Goal: Book appointment/travel/reservation

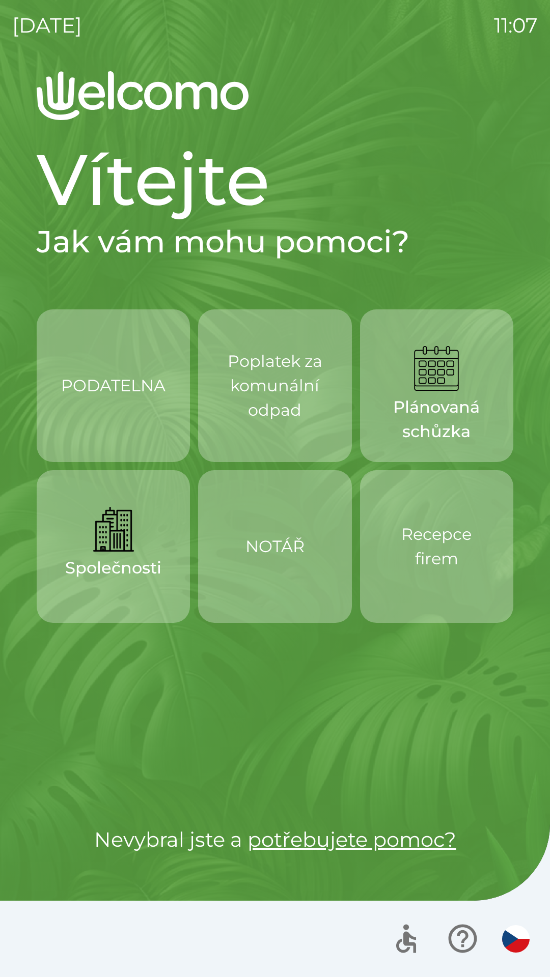
click at [261, 425] on div "Poplatek za komunální odpad" at bounding box center [274, 386] width 104 height 106
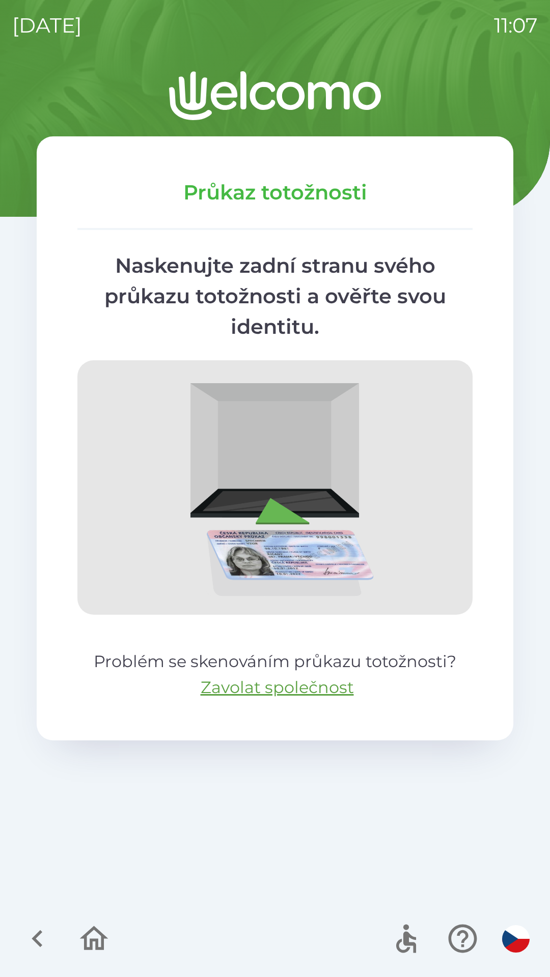
click at [96, 930] on icon "button" at bounding box center [94, 938] width 29 height 24
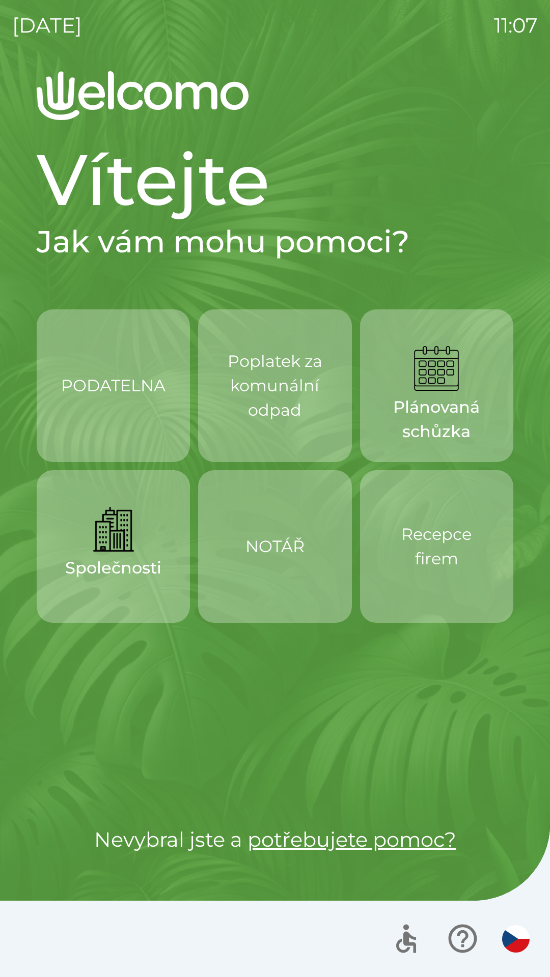
click at [266, 392] on p "Poplatek za komunální odpad" at bounding box center [274, 385] width 104 height 73
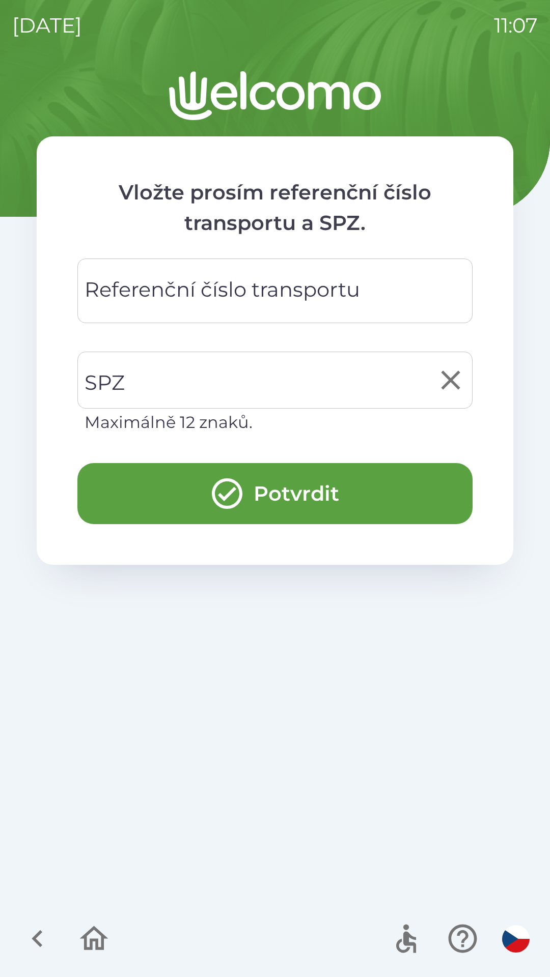
click at [124, 388] on div "SPZ SPZ Maximálně 12 znaků." at bounding box center [274, 393] width 395 height 83
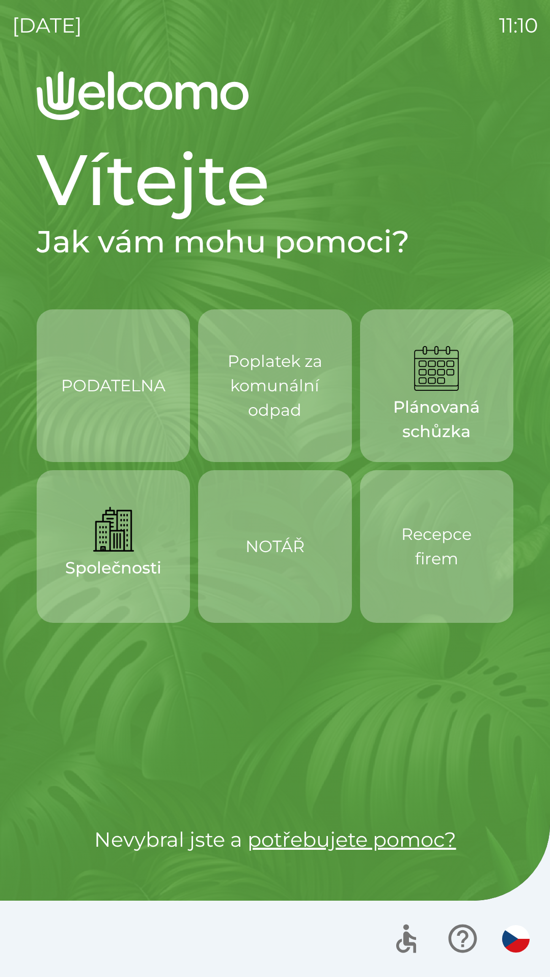
click at [302, 402] on p "Poplatek za komunální odpad" at bounding box center [274, 385] width 104 height 73
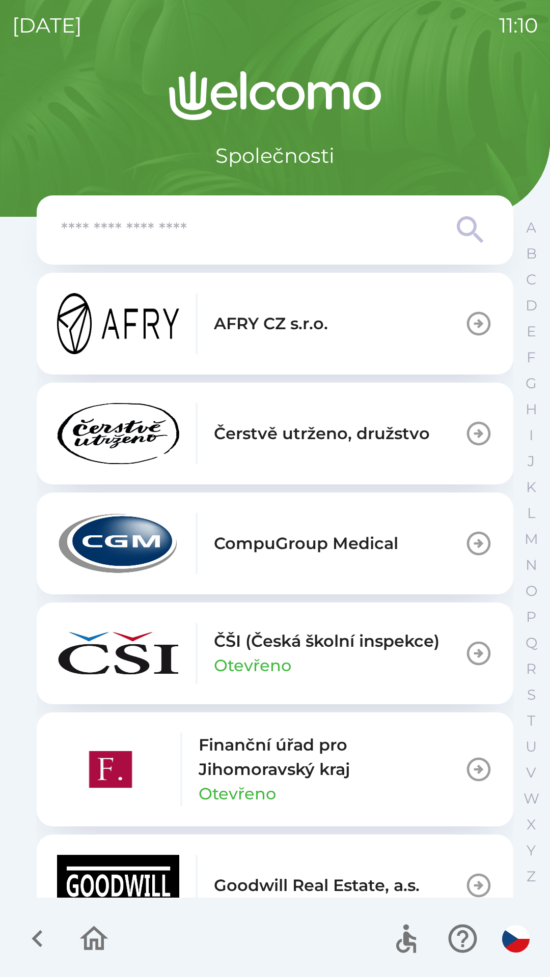
click at [48, 942] on icon "button" at bounding box center [37, 939] width 34 height 34
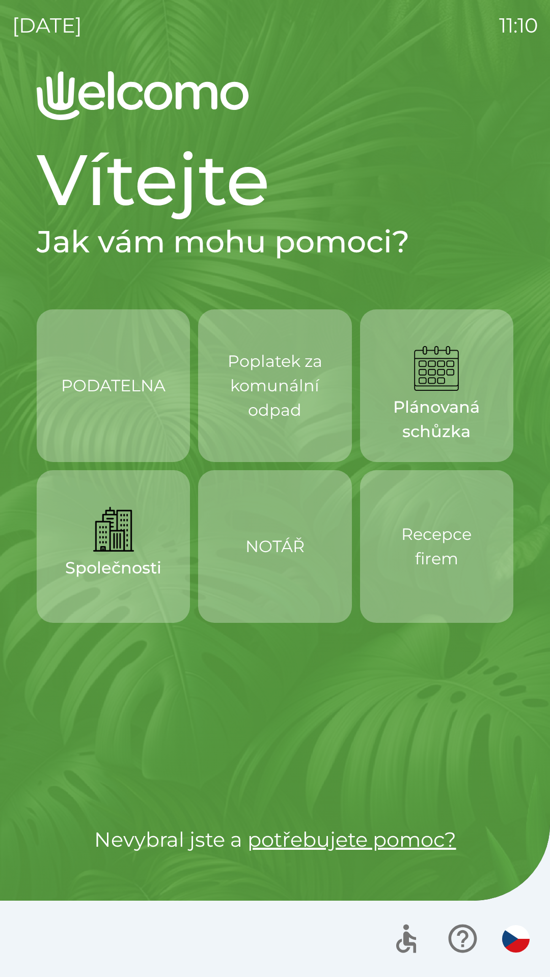
click at [299, 407] on p "Poplatek za komunální odpad" at bounding box center [274, 385] width 104 height 73
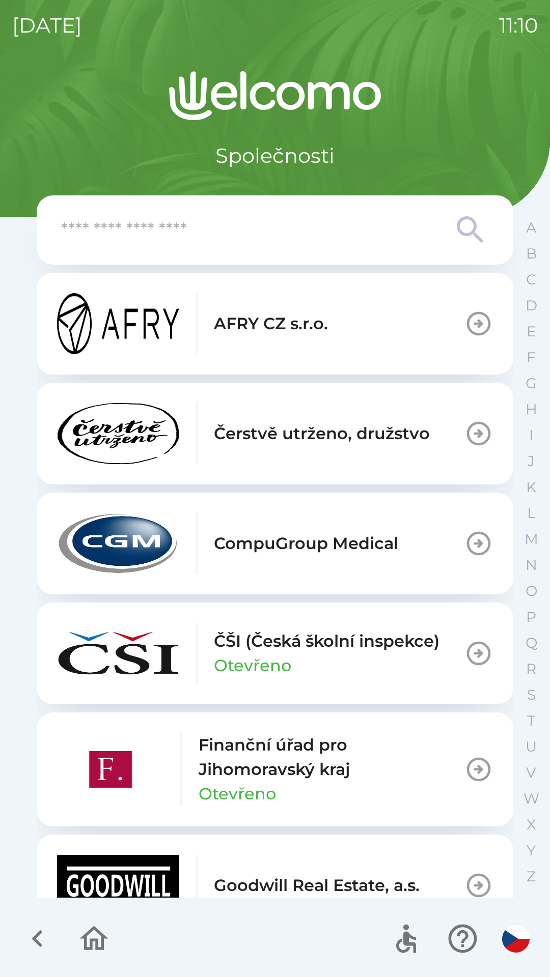
click at [40, 931] on icon "button" at bounding box center [37, 938] width 11 height 17
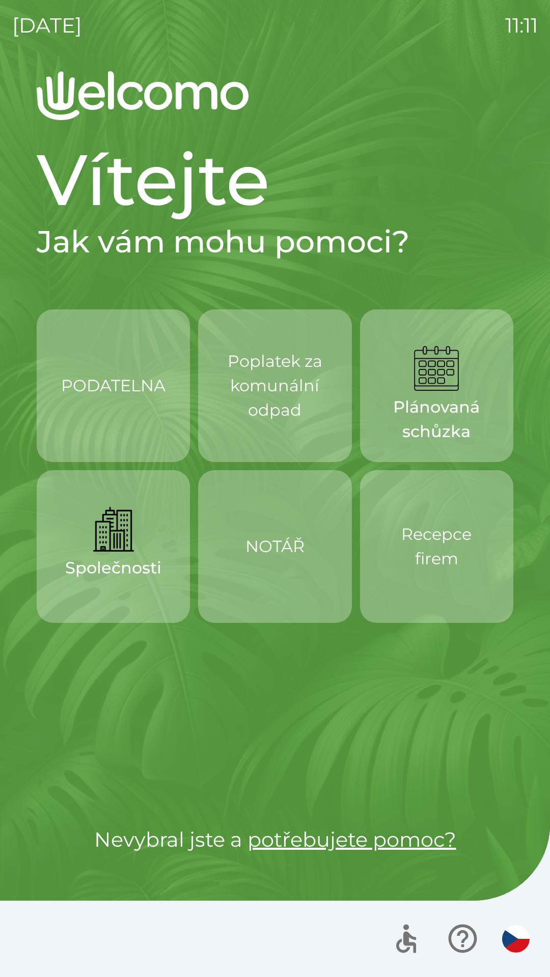
click at [260, 402] on p "Poplatek za komunální odpad" at bounding box center [274, 385] width 104 height 73
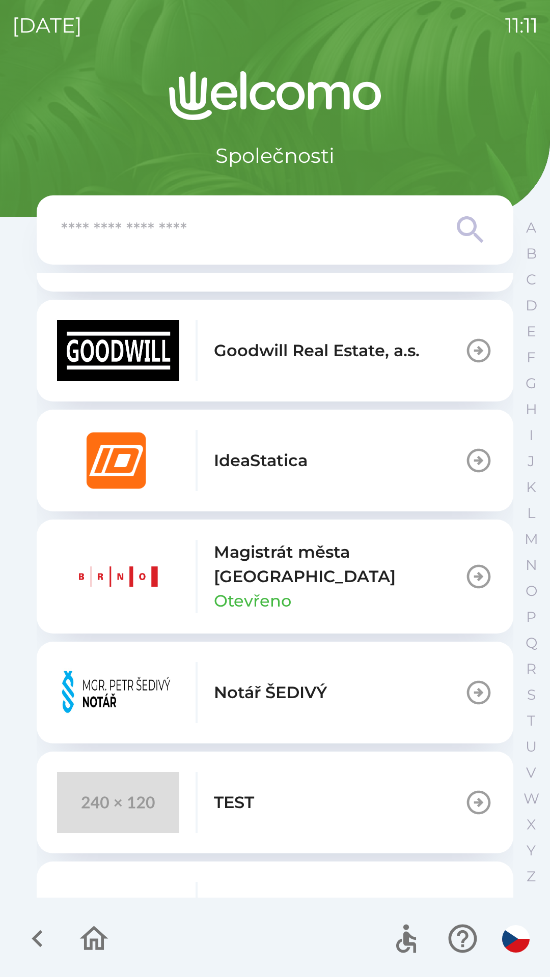
scroll to position [548, 0]
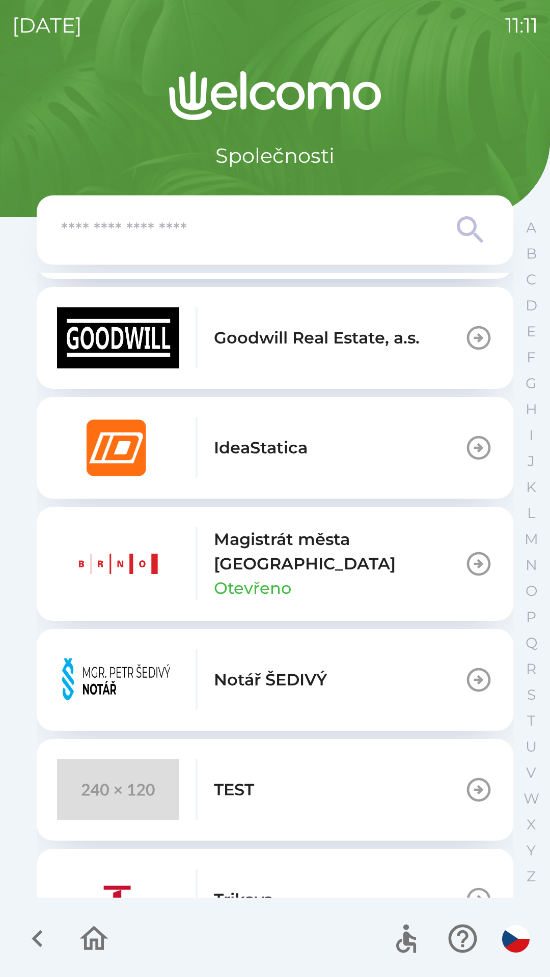
click at [373, 563] on div "Magistrát města [GEOGRAPHIC_DATA]" at bounding box center [339, 563] width 250 height 73
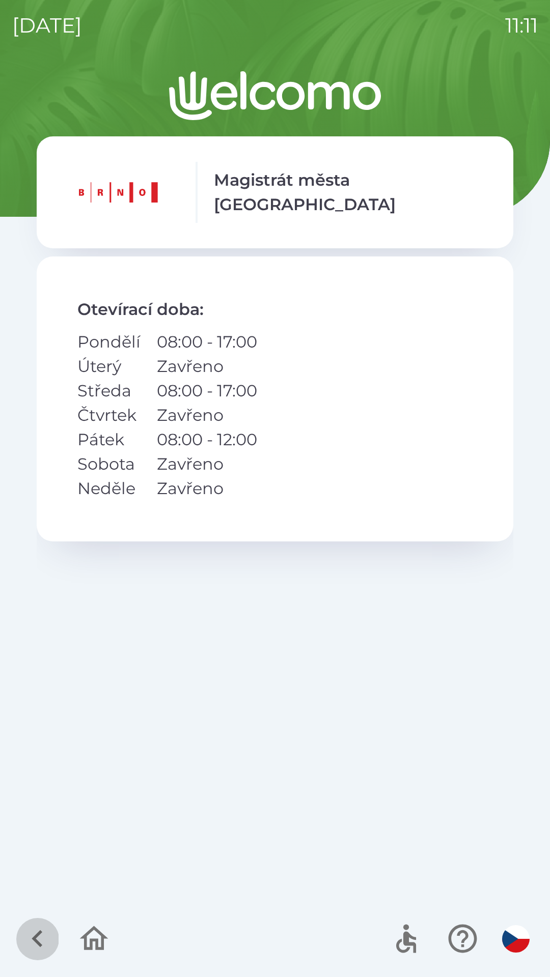
click at [42, 943] on icon "button" at bounding box center [37, 939] width 34 height 34
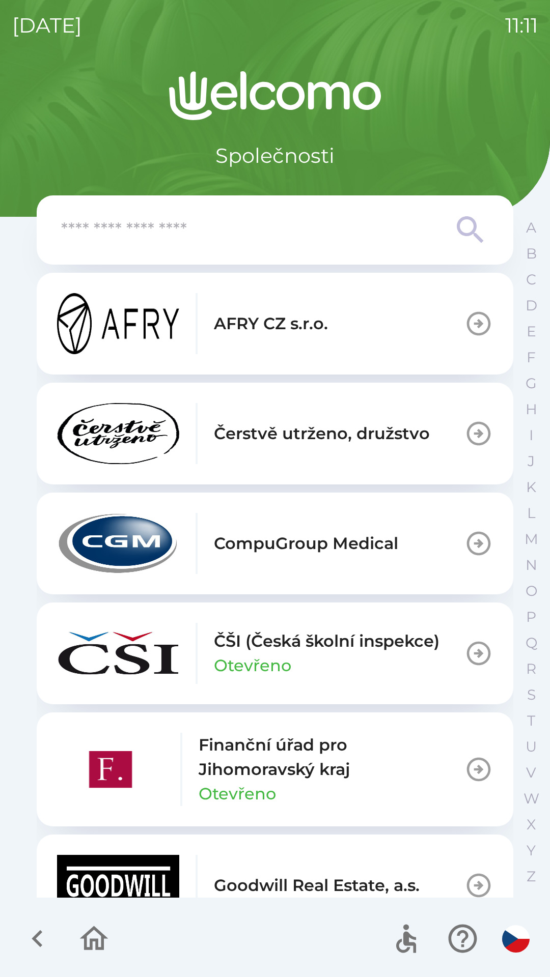
click at [31, 944] on icon "button" at bounding box center [37, 939] width 34 height 34
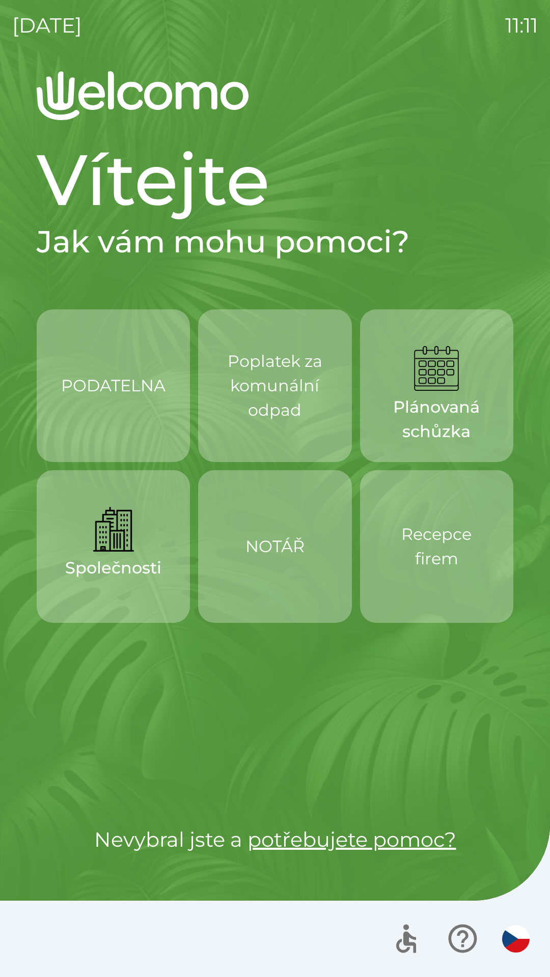
click at [297, 416] on p "Poplatek za komunální odpad" at bounding box center [274, 385] width 104 height 73
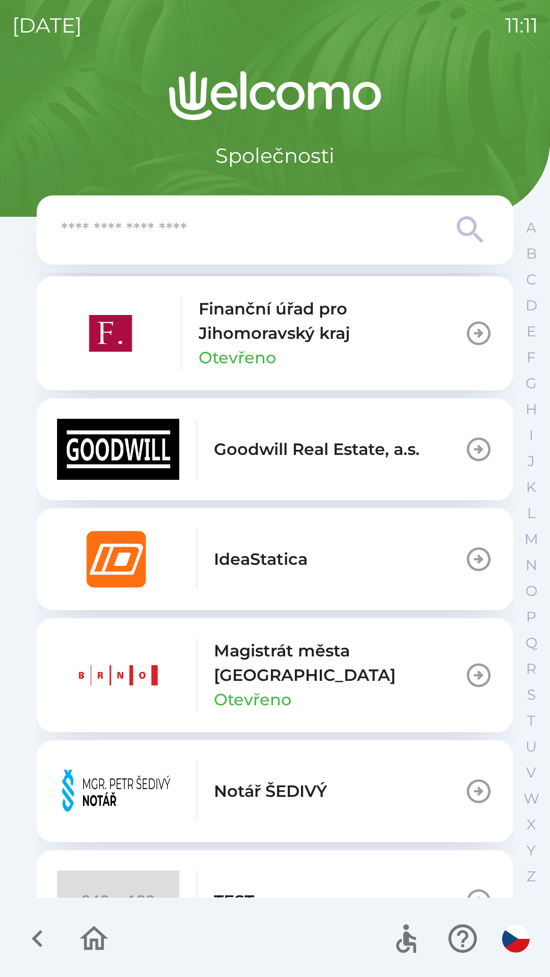
scroll to position [468, 0]
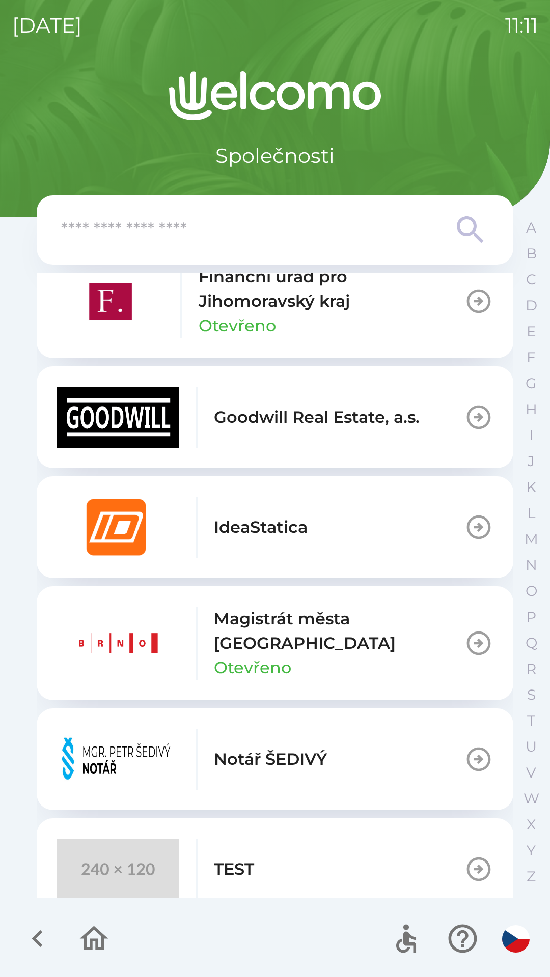
click at [337, 662] on div "Magistrát města Brna Otevřeno" at bounding box center [260, 643] width 407 height 73
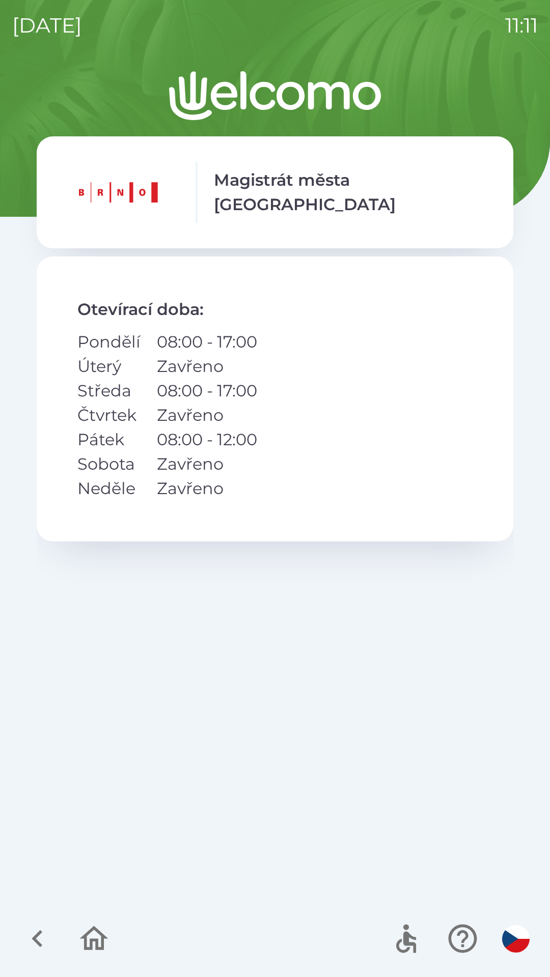
click at [49, 946] on icon "button" at bounding box center [37, 939] width 34 height 34
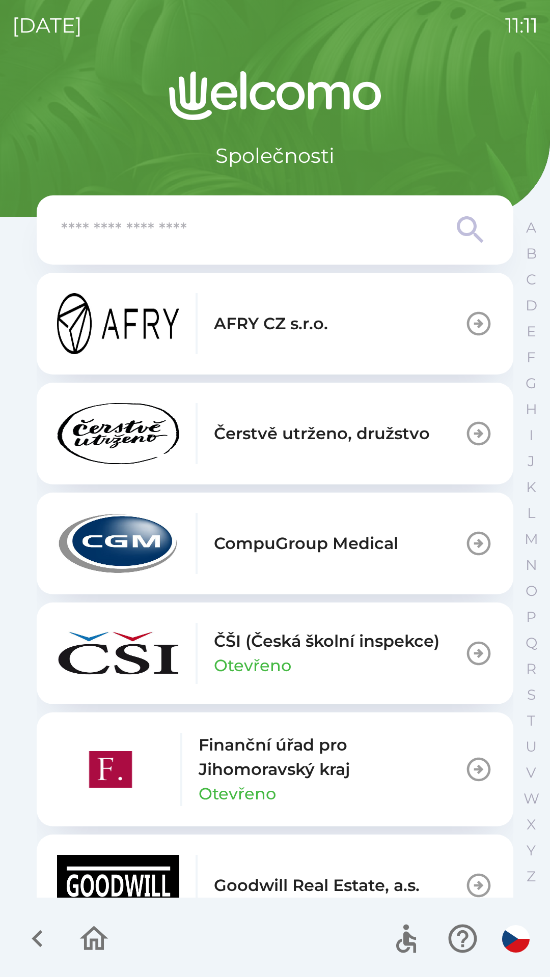
click at [89, 945] on icon "button" at bounding box center [94, 939] width 34 height 34
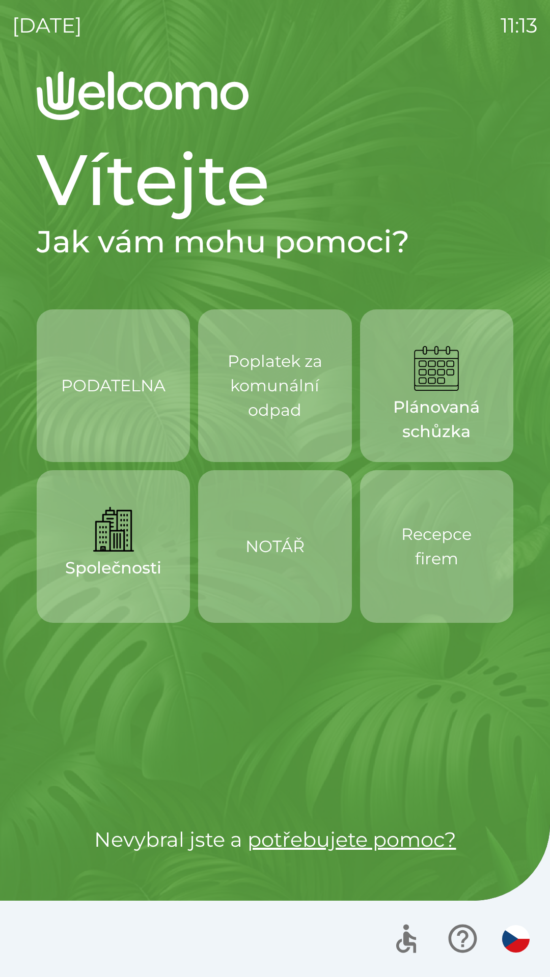
click at [261, 397] on p "Poplatek za komunální odpad" at bounding box center [274, 385] width 104 height 73
click at [266, 418] on p "Poplatek za komunální odpad" at bounding box center [274, 385] width 104 height 73
